Goal: Task Accomplishment & Management: Manage account settings

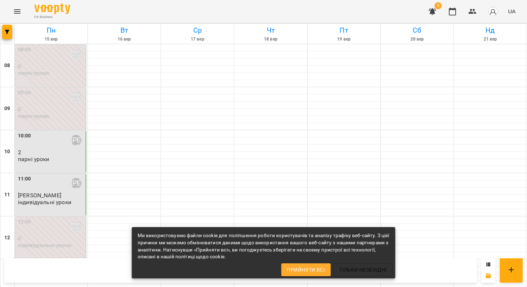
scroll to position [435, 0]
click at [305, 274] on button "Прийняти всі" at bounding box center [306, 269] width 50 height 13
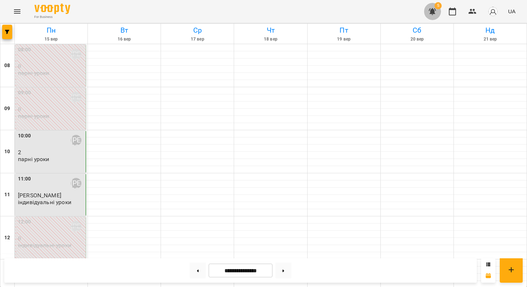
scroll to position [0, 0]
click at [433, 5] on button "button" at bounding box center [432, 11] width 17 height 17
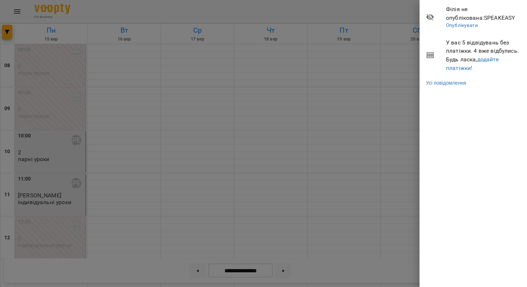
click at [334, 72] on div at bounding box center [263, 143] width 527 height 287
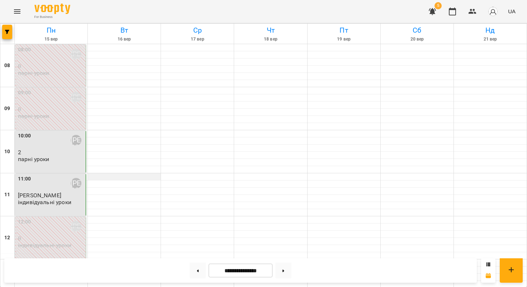
click at [135, 177] on div at bounding box center [124, 176] width 73 height 7
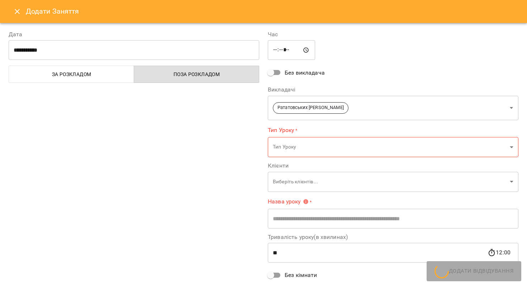
type input "**********"
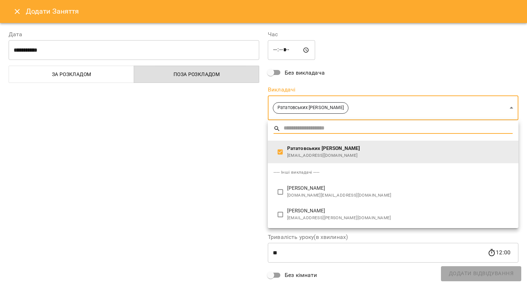
click at [243, 151] on div at bounding box center [263, 143] width 527 height 287
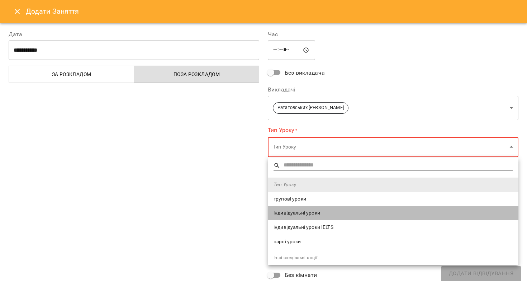
click at [290, 215] on span "індивідуальні уроки" at bounding box center [393, 213] width 239 height 7
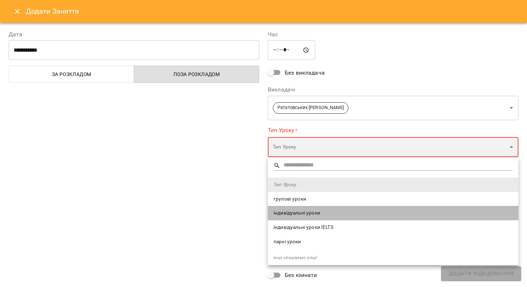
type input "**********"
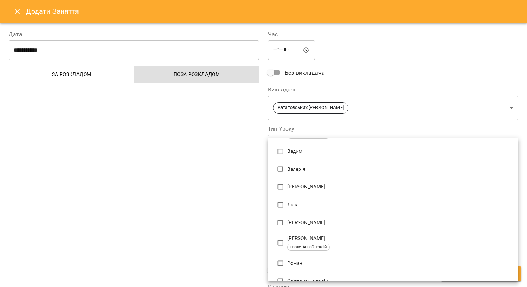
scroll to position [172, 0]
click at [290, 221] on p "[PERSON_NAME]" at bounding box center [400, 222] width 226 height 7
type input "**********"
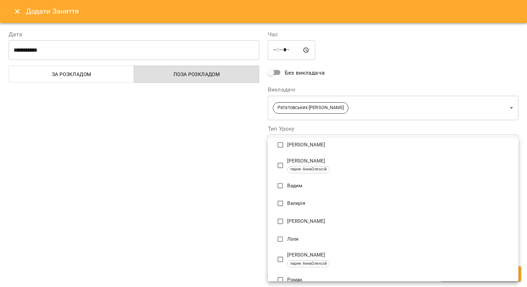
click at [247, 164] on div at bounding box center [263, 143] width 527 height 287
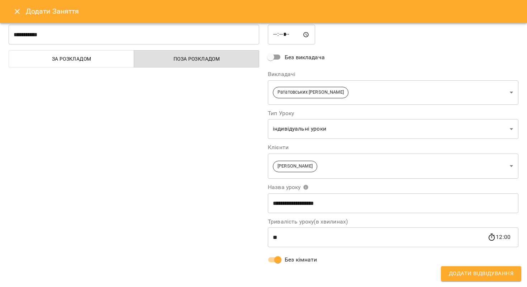
scroll to position [16, 0]
click at [468, 272] on span "Додати Відвідування" at bounding box center [481, 273] width 65 height 9
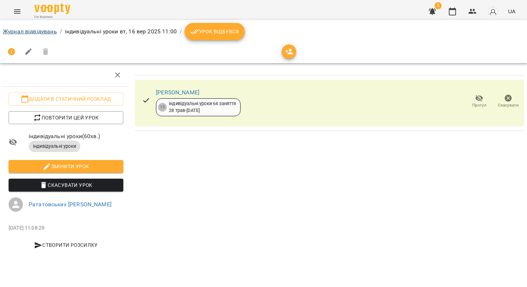
click at [30, 30] on link "Журнал відвідувань" at bounding box center [30, 31] width 54 height 7
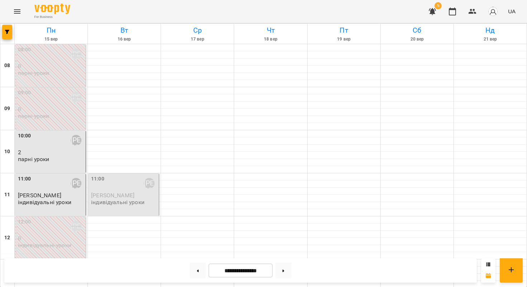
click at [108, 192] on div "11:00 [PERSON_NAME] [PERSON_NAME]" at bounding box center [124, 183] width 66 height 17
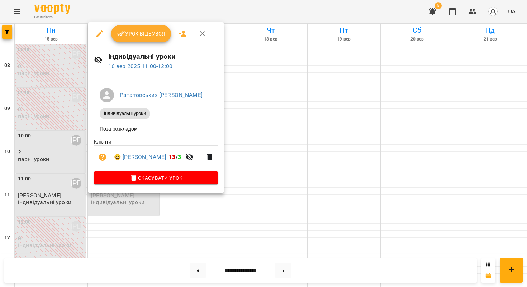
click at [124, 34] on icon "button" at bounding box center [121, 33] width 9 height 9
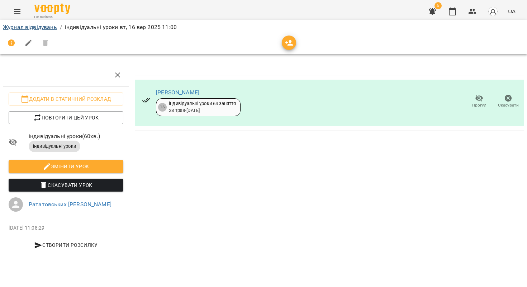
click at [37, 27] on link "Журнал відвідувань" at bounding box center [30, 27] width 54 height 7
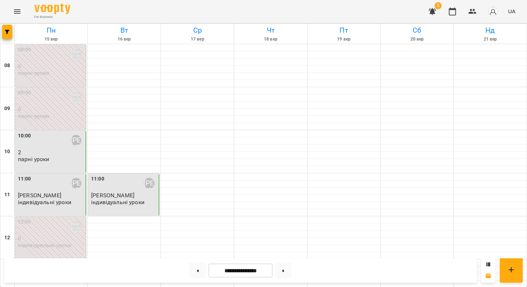
click at [123, 192] on span "[PERSON_NAME]" at bounding box center [112, 195] width 43 height 7
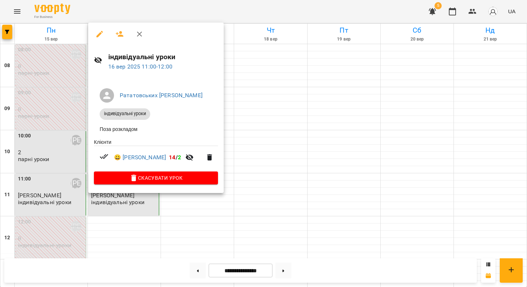
click at [114, 203] on div at bounding box center [263, 143] width 527 height 287
